Goal: Transaction & Acquisition: Book appointment/travel/reservation

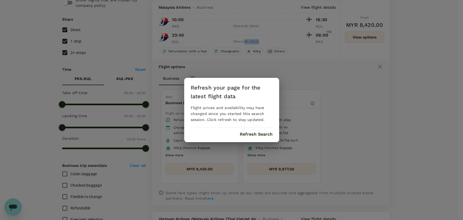
drag, startPoint x: 0, startPoint y: 0, endPoint x: 258, endPoint y: 134, distance: 290.2
click at [258, 134] on button "Refresh Search" at bounding box center [256, 134] width 33 height 5
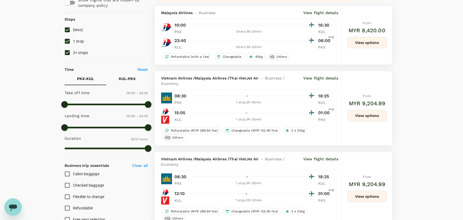
type input "1120"
checkbox input "false"
checkbox input "true"
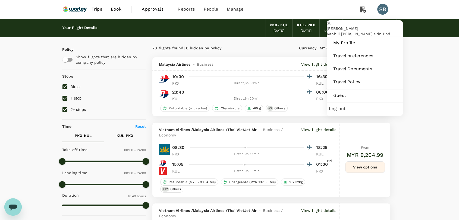
click at [369, 112] on span "Log out" at bounding box center [365, 109] width 72 height 7
